Goal: Browse casually: Explore the website without a specific task or goal

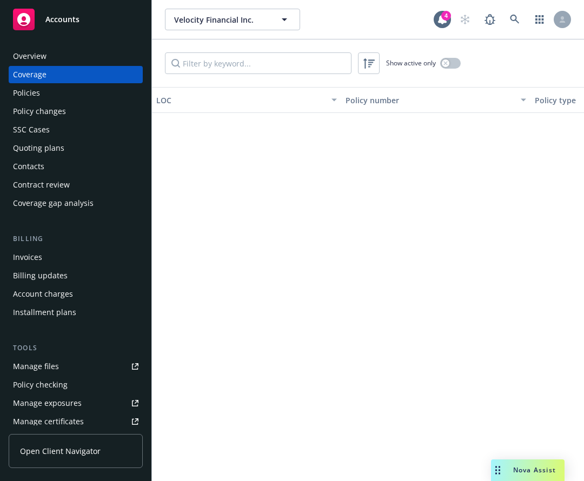
scroll to position [571, 1]
